Goal: Check status: Check status

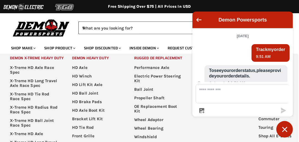
scroll to position [266, 0]
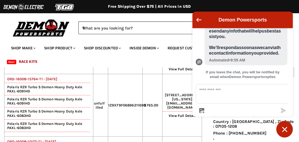
scroll to position [67, 0]
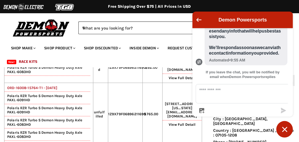
drag, startPoint x: 95, startPoint y: 69, endPoint x: 105, endPoint y: 74, distance: 11.9
click at [105, 74] on td "fulfilled" at bounding box center [100, 68] width 15 height 31
drag, startPoint x: 95, startPoint y: 119, endPoint x: 108, endPoint y: 127, distance: 15.2
click at [108, 127] on td "unfulfilled" at bounding box center [100, 114] width 15 height 63
copy td "unfulfilled"
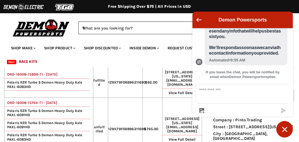
scroll to position [39, 0]
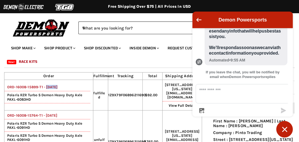
drag, startPoint x: 46, startPoint y: 91, endPoint x: 59, endPoint y: 91, distance: 13.3
copy link "01 Oct"
drag, startPoint x: 94, startPoint y: 96, endPoint x: 104, endPoint y: 104, distance: 13.3
click at [104, 104] on td "fulfilled" at bounding box center [100, 95] width 15 height 31
copy td "fulfilled"
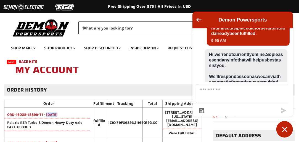
scroll to position [211, 0]
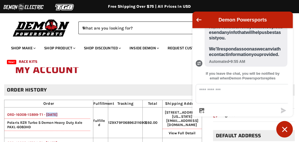
click at [284, 130] on icon "Chat window" at bounding box center [285, 129] width 9 height 9
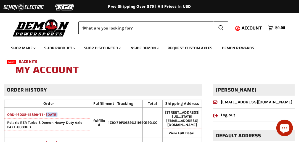
scroll to position [39, 0]
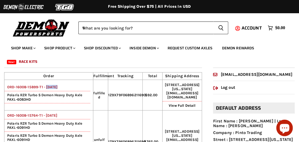
drag, startPoint x: 220, startPoint y: 74, endPoint x: 290, endPoint y: 78, distance: 69.5
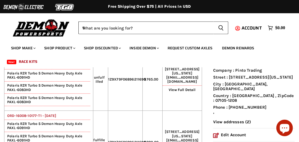
scroll to position [111, 0]
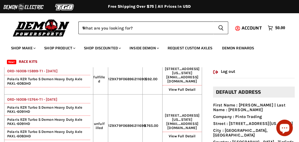
scroll to position [83, 0]
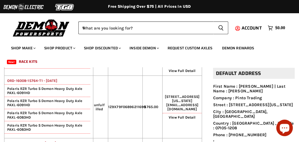
scroll to position [83, 0]
